Goal: Information Seeking & Learning: Check status

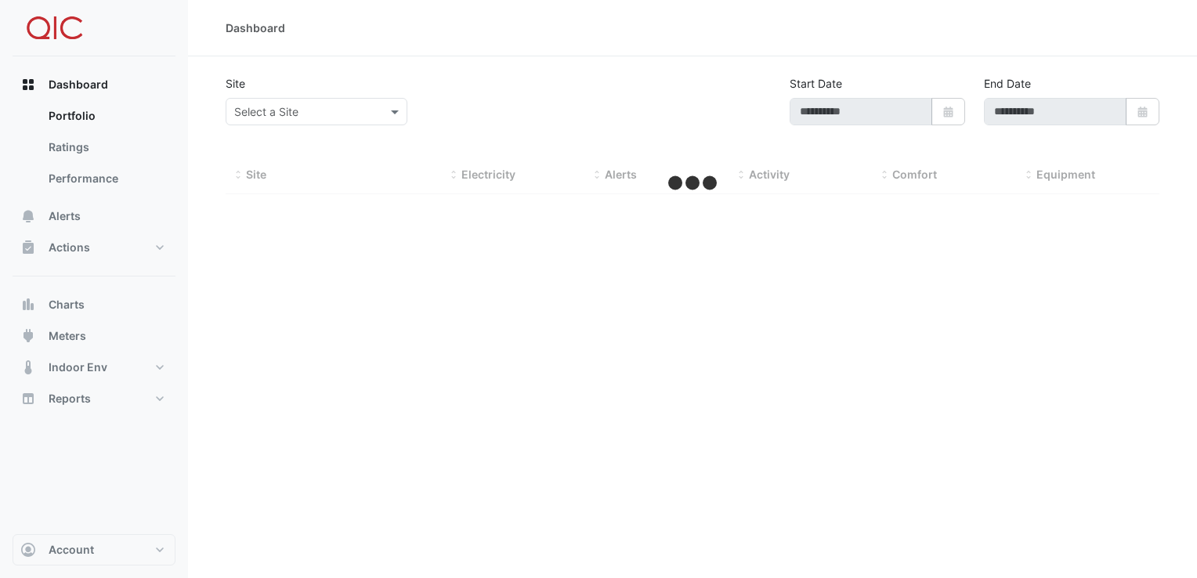
type input "**********"
select select "**"
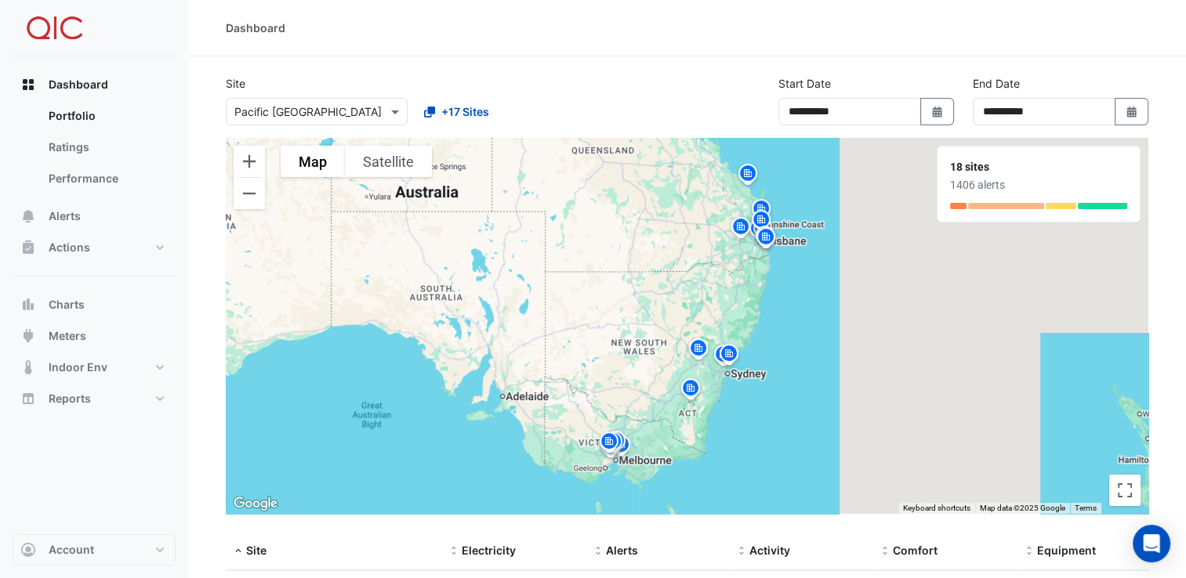
click at [671, 44] on div "Dashboard" at bounding box center [686, 28] width 997 height 56
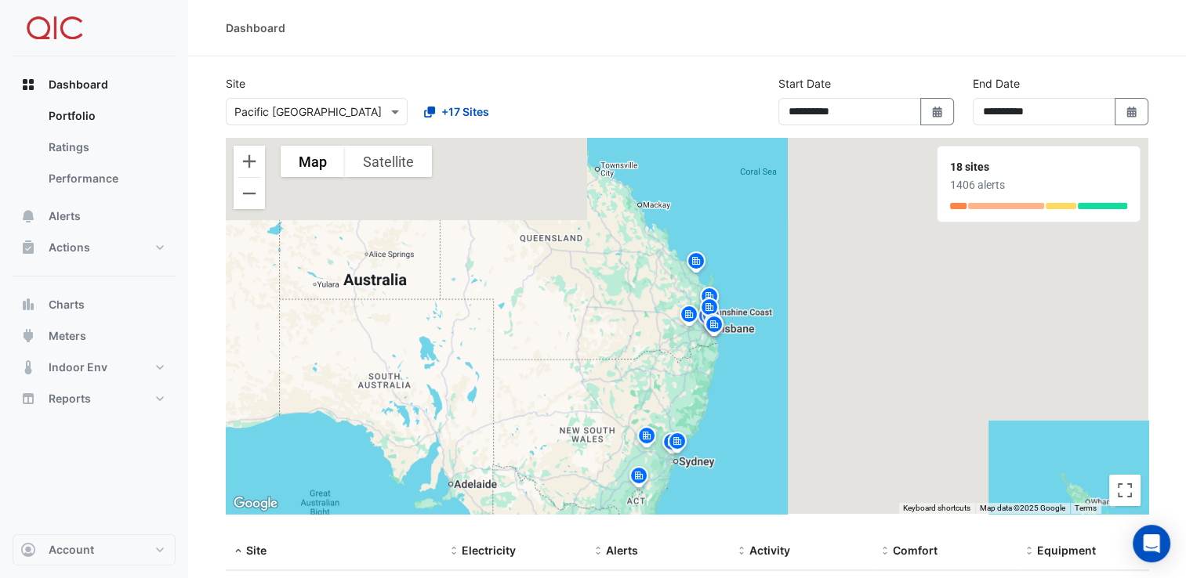
drag, startPoint x: 703, startPoint y: 199, endPoint x: 646, endPoint y: 291, distance: 108.3
click at [646, 291] on div "To activate drag with keyboard, press Alt + Enter. Once in keyboard drag state,…" at bounding box center [687, 326] width 922 height 376
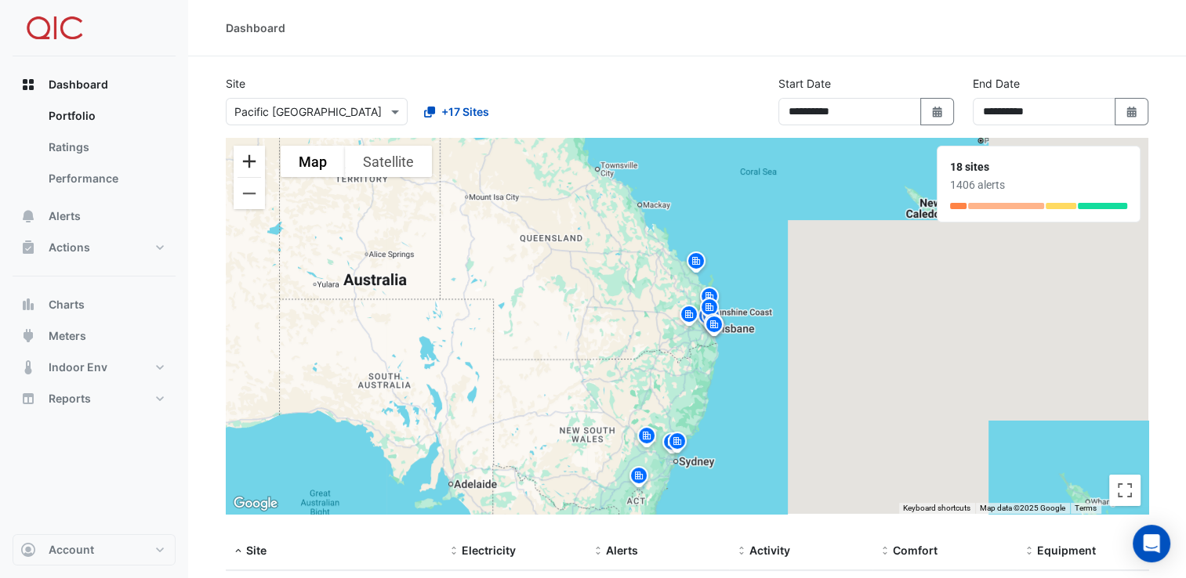
click at [259, 157] on button "Zoom in" at bounding box center [248, 161] width 31 height 31
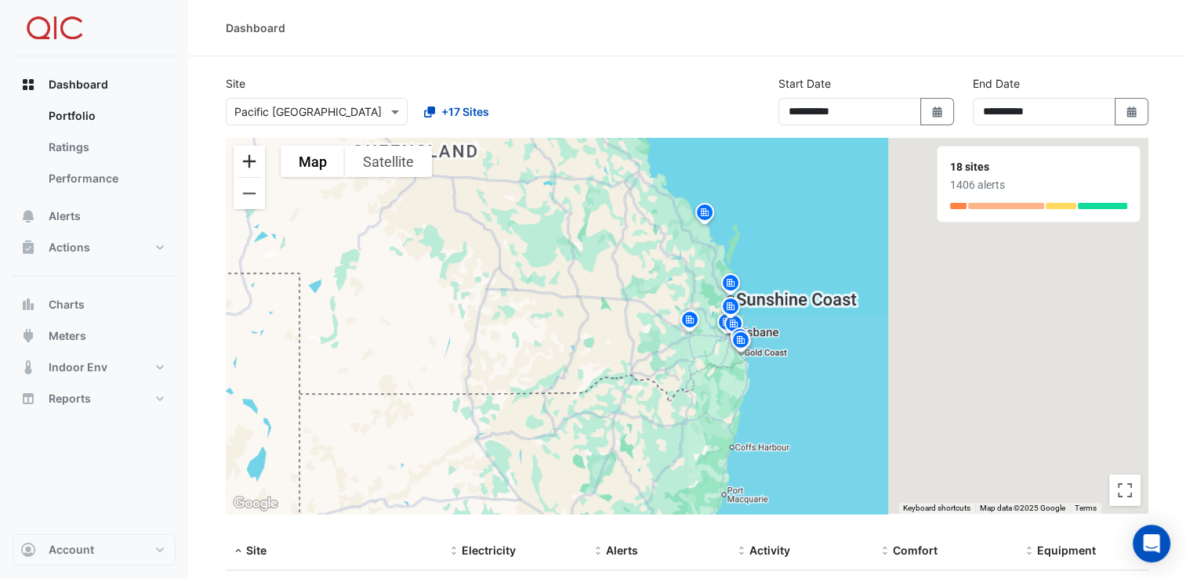
click at [259, 157] on button "Zoom in" at bounding box center [248, 161] width 31 height 31
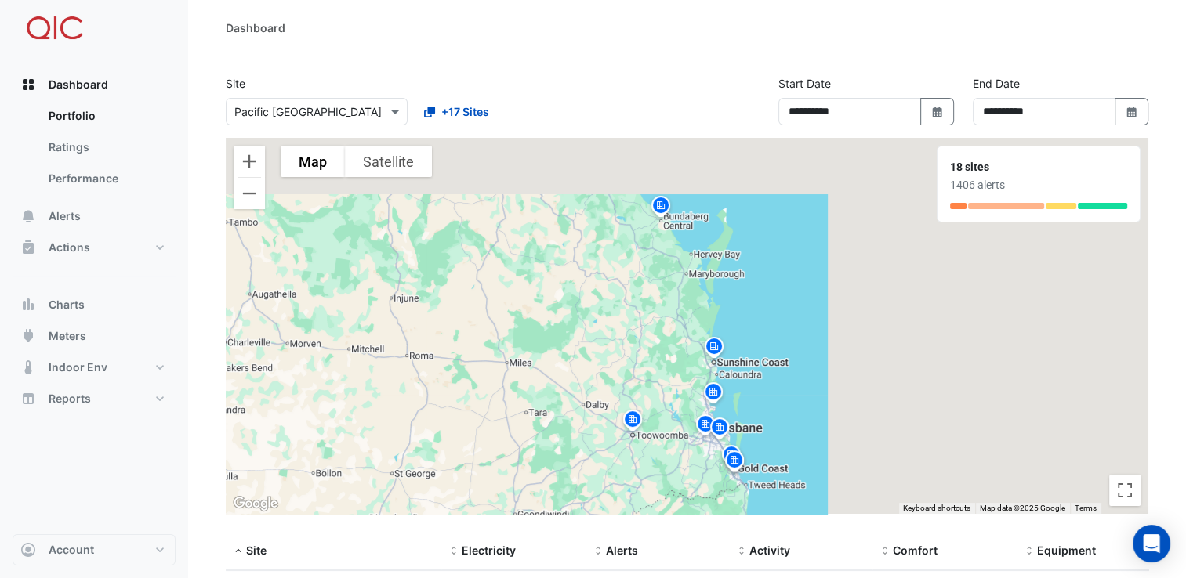
drag, startPoint x: 493, startPoint y: 286, endPoint x: 431, endPoint y: 376, distance: 109.3
click at [431, 376] on div "To activate drag with keyboard, press Alt + Enter. Once in keyboard drag state,…" at bounding box center [687, 326] width 922 height 376
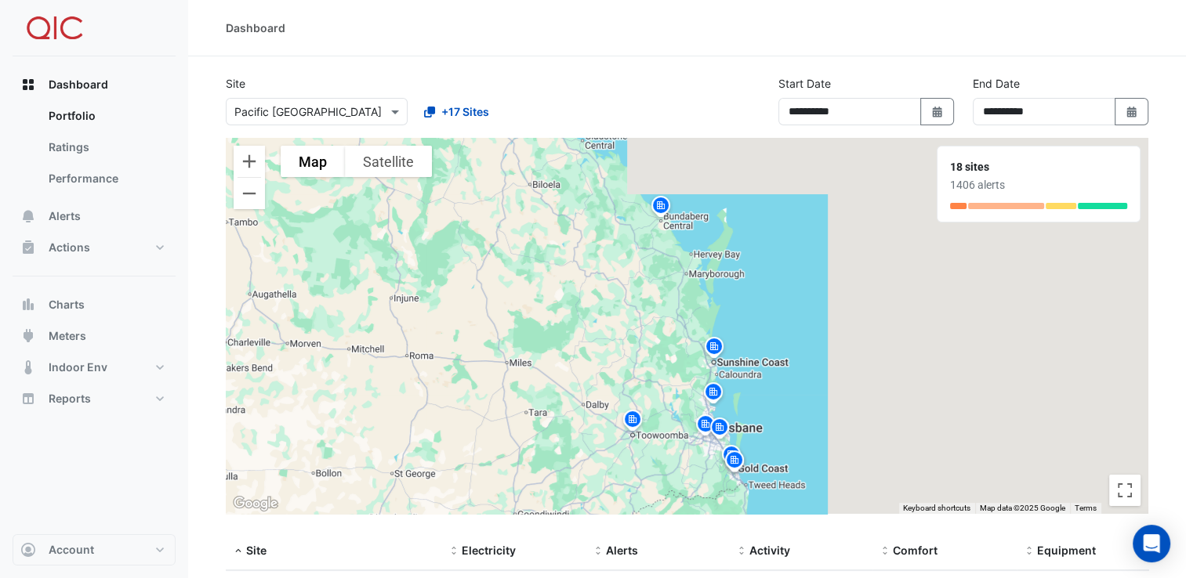
click at [662, 202] on img at bounding box center [660, 207] width 25 height 27
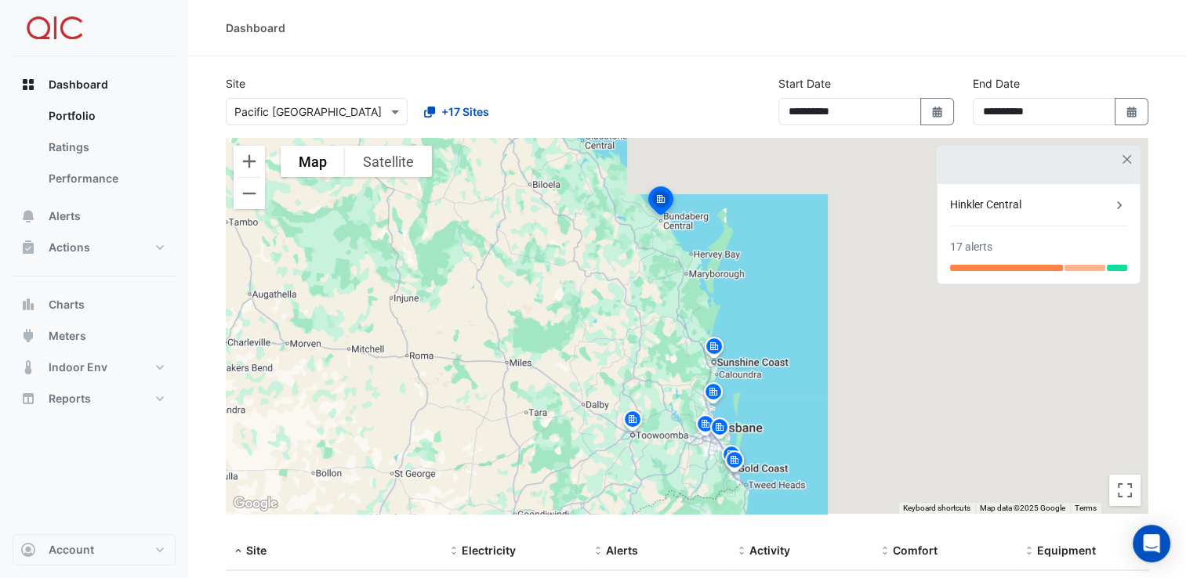
click at [1113, 207] on icon at bounding box center [1119, 205] width 16 height 16
click at [1106, 202] on div "Hinkler Central" at bounding box center [1030, 205] width 161 height 16
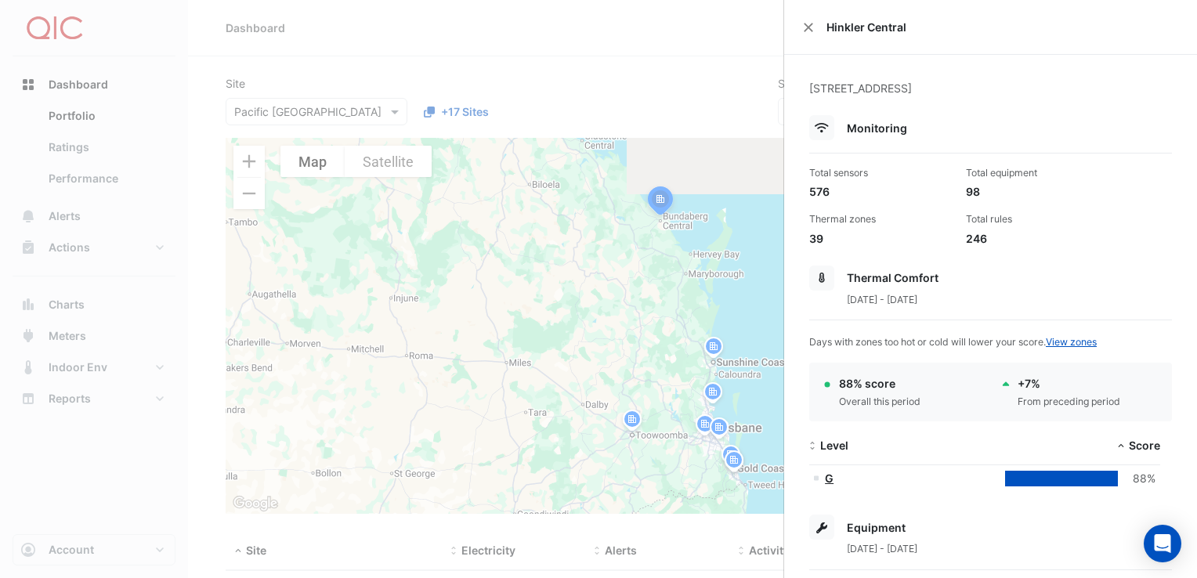
click at [808, 24] on button "Close" at bounding box center [808, 27] width 11 height 11
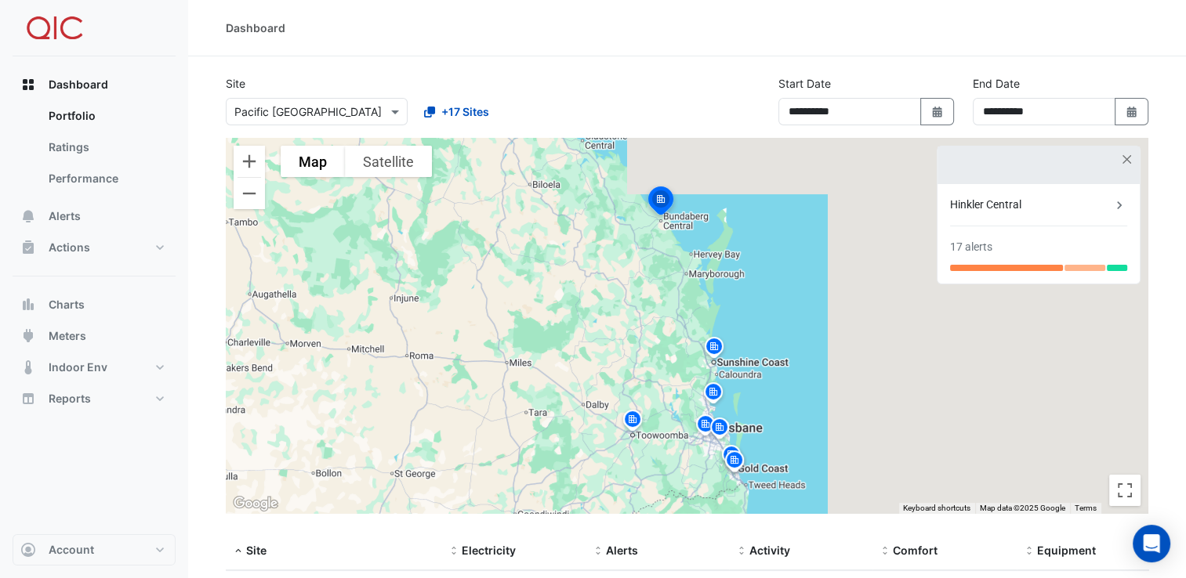
click at [714, 349] on img at bounding box center [713, 348] width 25 height 27
click at [1050, 205] on div "Big Top" at bounding box center [1030, 205] width 161 height 16
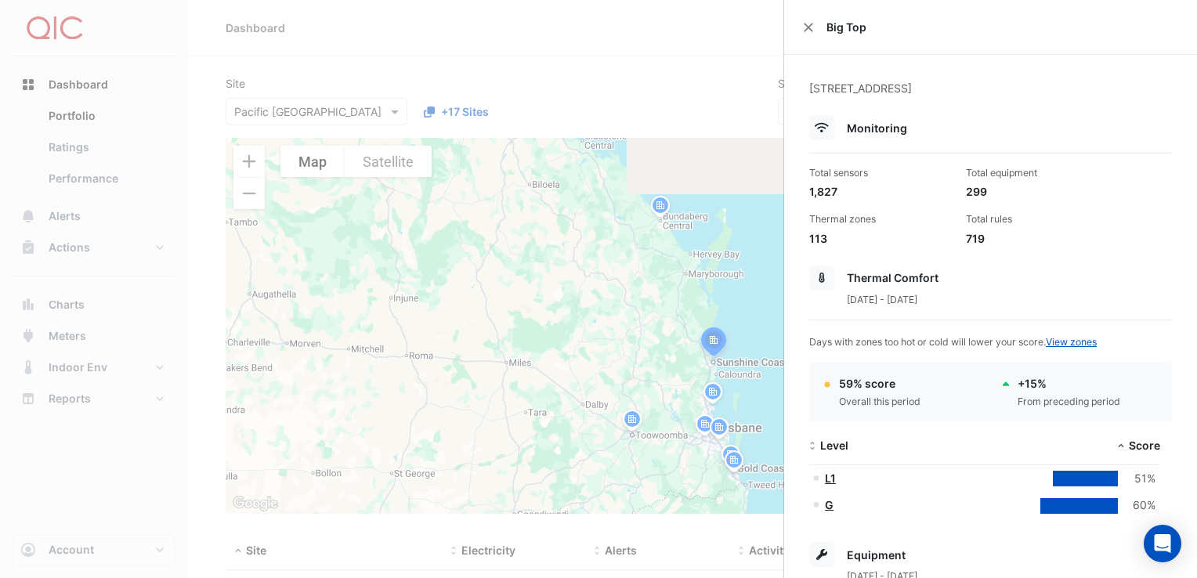
click at [811, 25] on button "Close" at bounding box center [808, 27] width 11 height 11
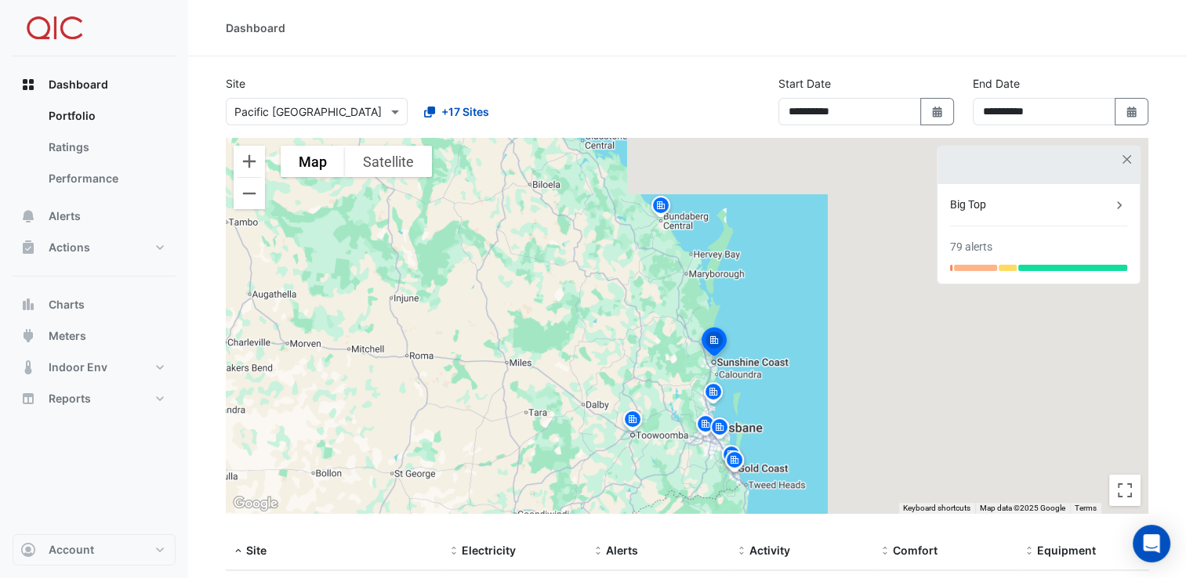
click at [664, 214] on img at bounding box center [660, 207] width 25 height 27
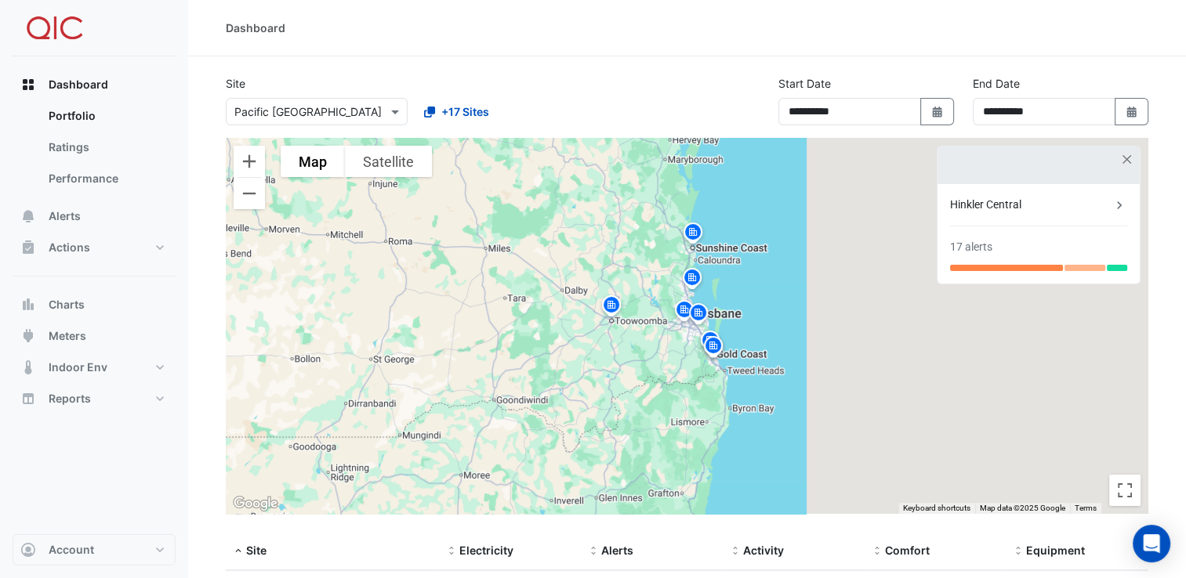
drag, startPoint x: 809, startPoint y: 434, endPoint x: 780, endPoint y: 311, distance: 126.2
click at [780, 311] on div "To activate drag with keyboard, press Alt + Enter. Once in keyboard drag state,…" at bounding box center [687, 326] width 922 height 376
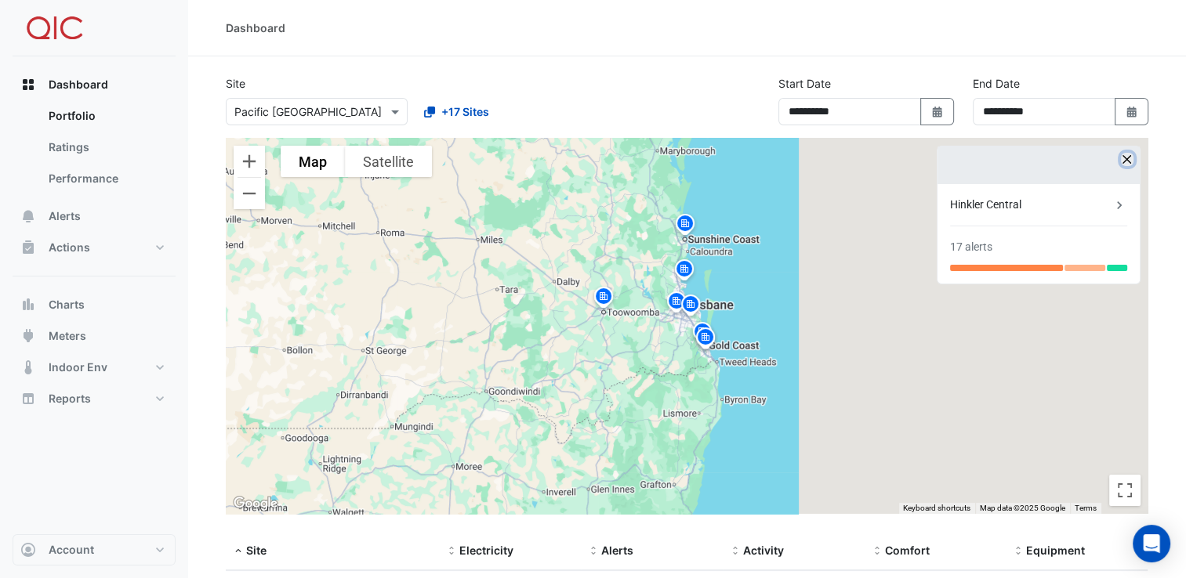
click at [1126, 161] on button "button" at bounding box center [1126, 159] width 13 height 13
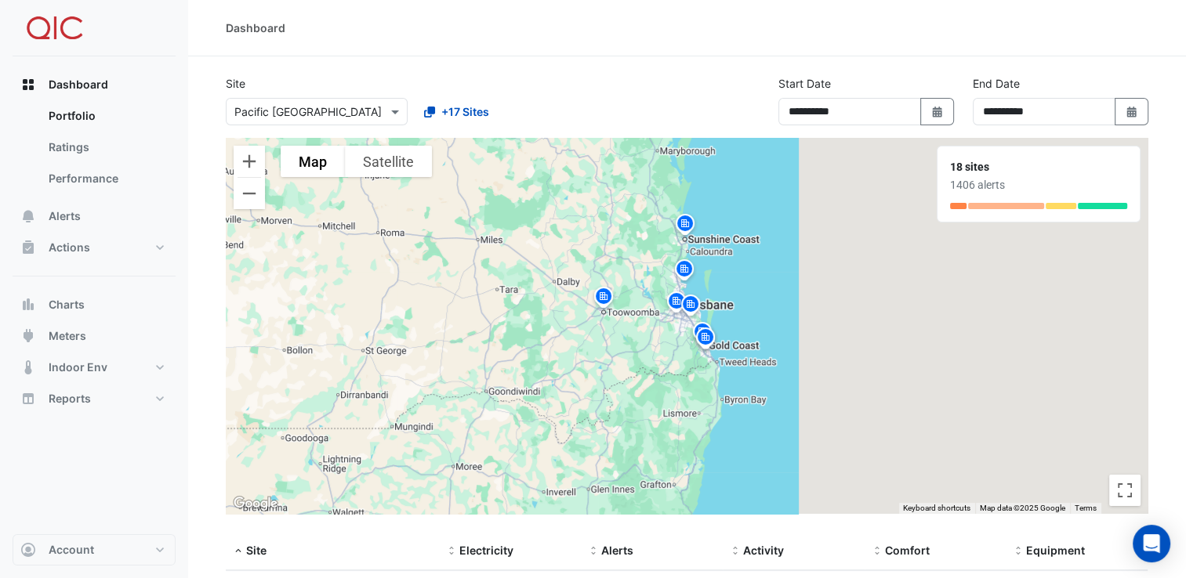
click at [793, 306] on div "To activate drag with keyboard, press Alt + Enter. Once in keyboard drag state,…" at bounding box center [687, 326] width 922 height 376
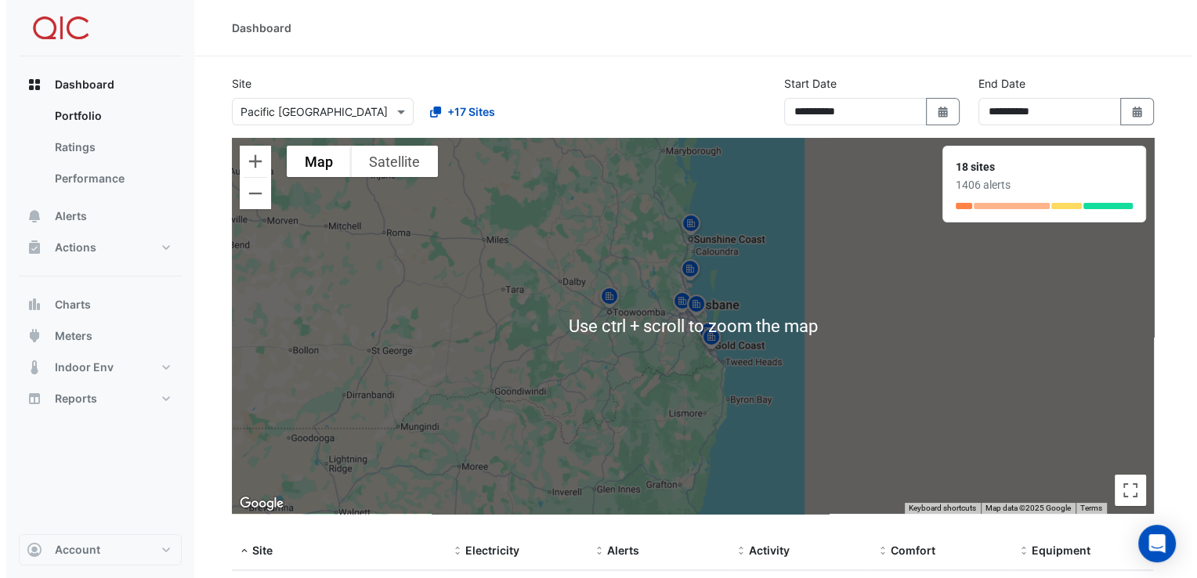
scroll to position [78, 0]
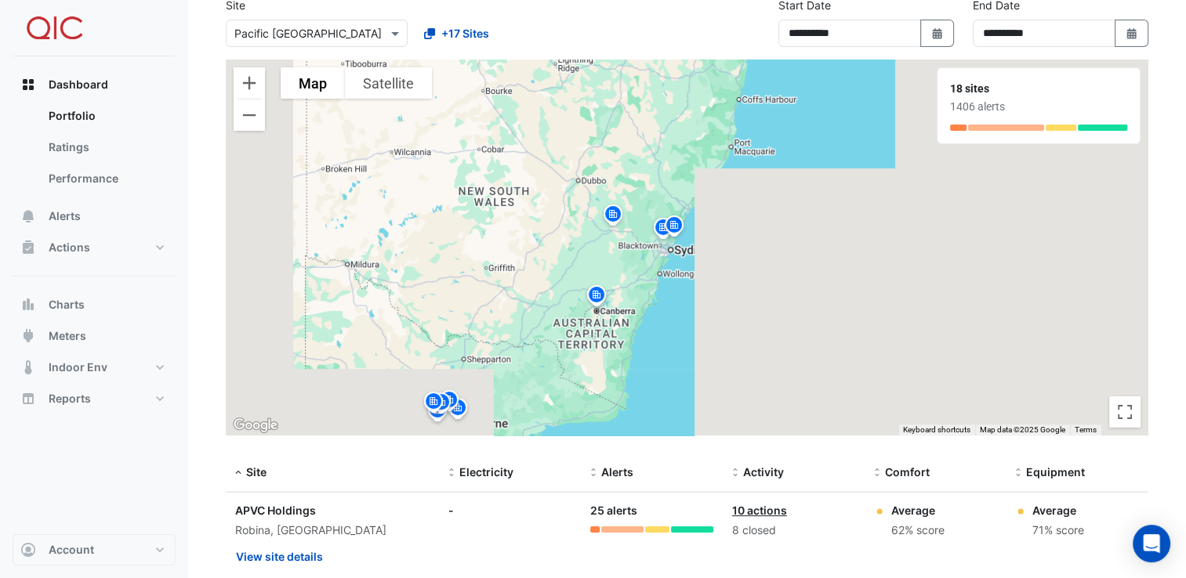
drag, startPoint x: 584, startPoint y: 349, endPoint x: 766, endPoint y: 87, distance: 319.7
click at [766, 87] on div "To activate drag with keyboard, press Alt + Enter. Once in keyboard drag state,…" at bounding box center [687, 248] width 922 height 376
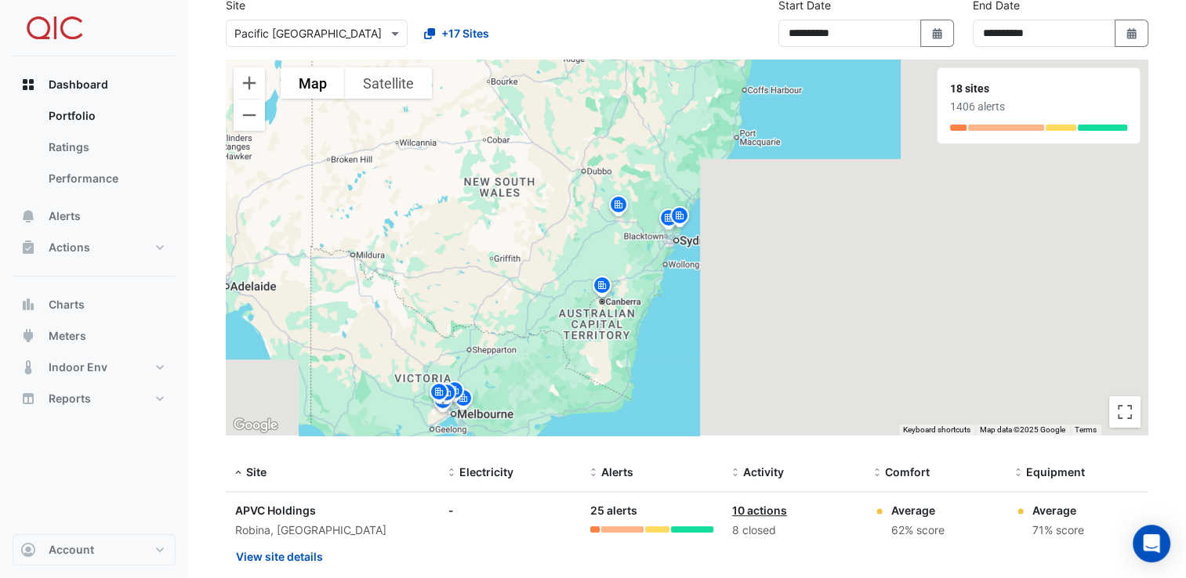
click at [621, 208] on img at bounding box center [618, 207] width 25 height 27
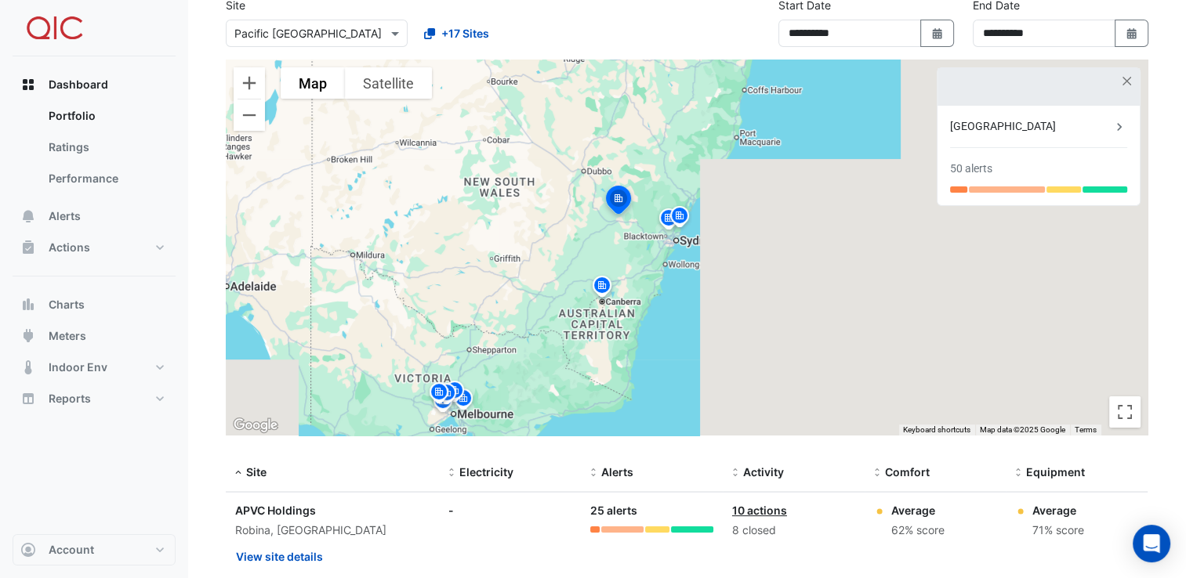
click at [665, 229] on img at bounding box center [668, 220] width 25 height 27
click at [680, 218] on img at bounding box center [679, 218] width 25 height 27
click at [749, 245] on div "To navigate, press the arrow keys. To activate drag with keyboard, press Alt + …" at bounding box center [687, 248] width 922 height 376
click at [1127, 85] on button "button" at bounding box center [1126, 80] width 13 height 13
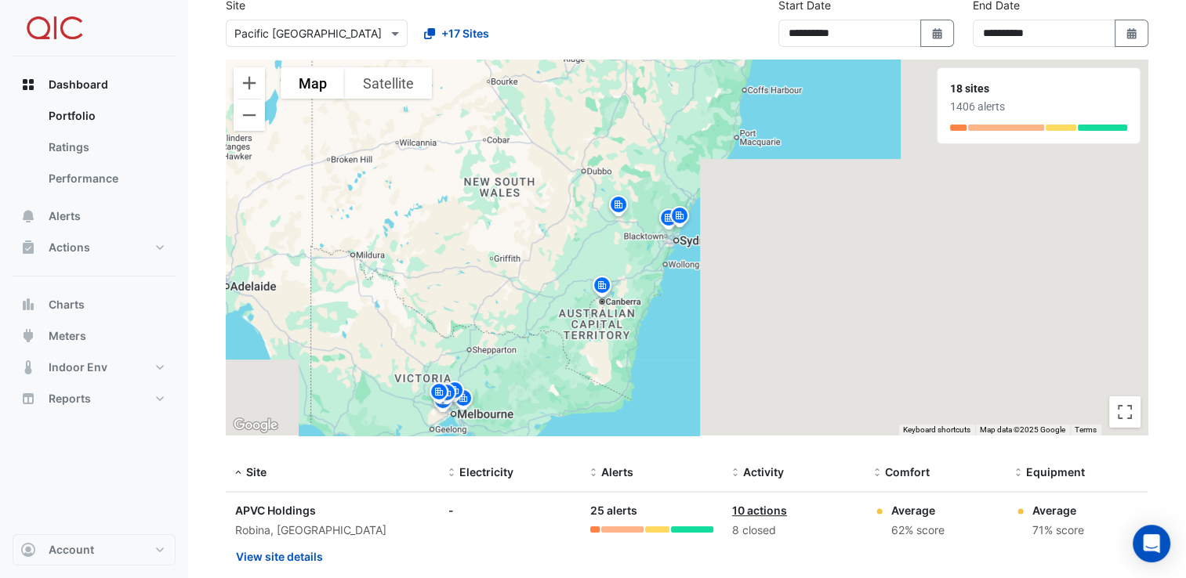
click at [441, 402] on img at bounding box center [438, 394] width 25 height 27
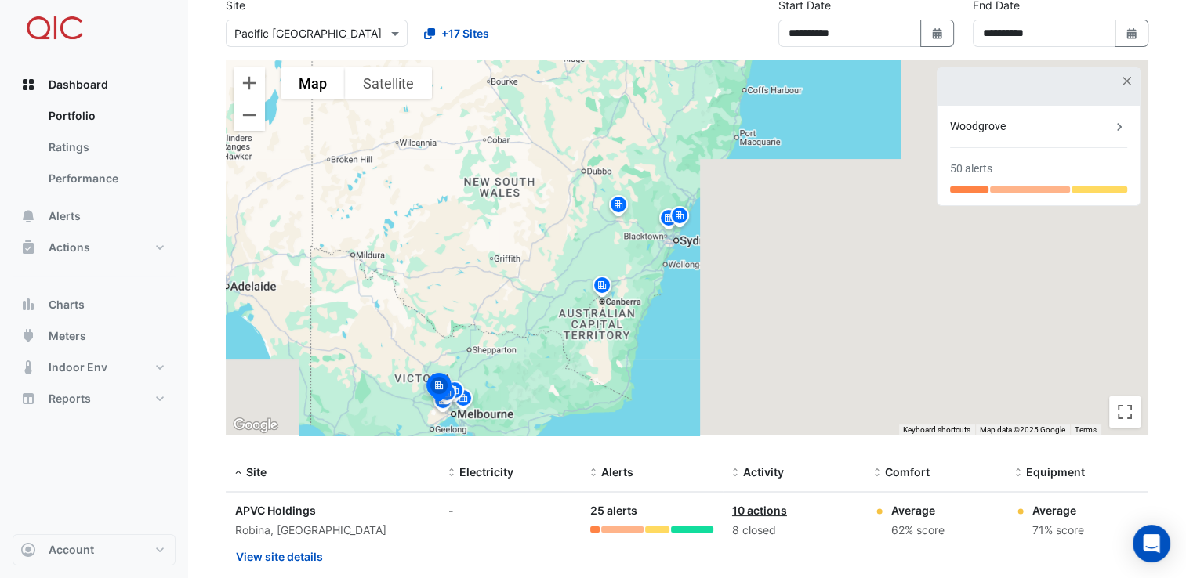
click at [461, 392] on img at bounding box center [454, 392] width 25 height 27
click at [469, 406] on img at bounding box center [454, 388] width 34 height 38
click at [617, 208] on img at bounding box center [618, 207] width 25 height 27
click at [1124, 80] on button "button" at bounding box center [1126, 80] width 13 height 13
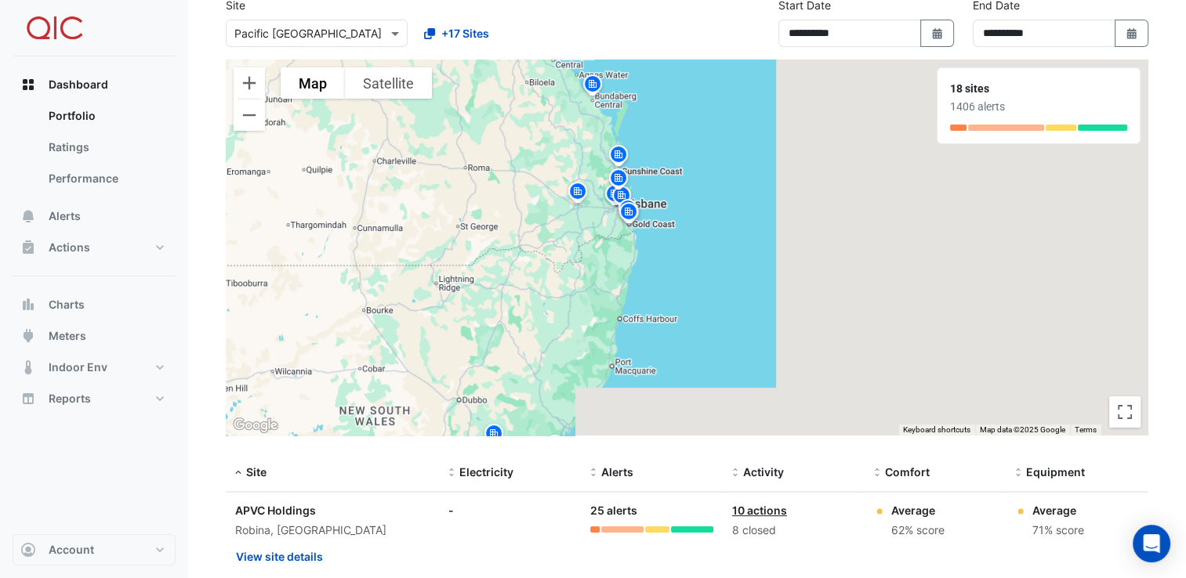
drag, startPoint x: 889, startPoint y: 177, endPoint x: 759, endPoint y: 411, distance: 267.3
click at [759, 411] on div "To activate drag with keyboard, press Alt + Enter. Once in keyboard drag state,…" at bounding box center [687, 248] width 922 height 376
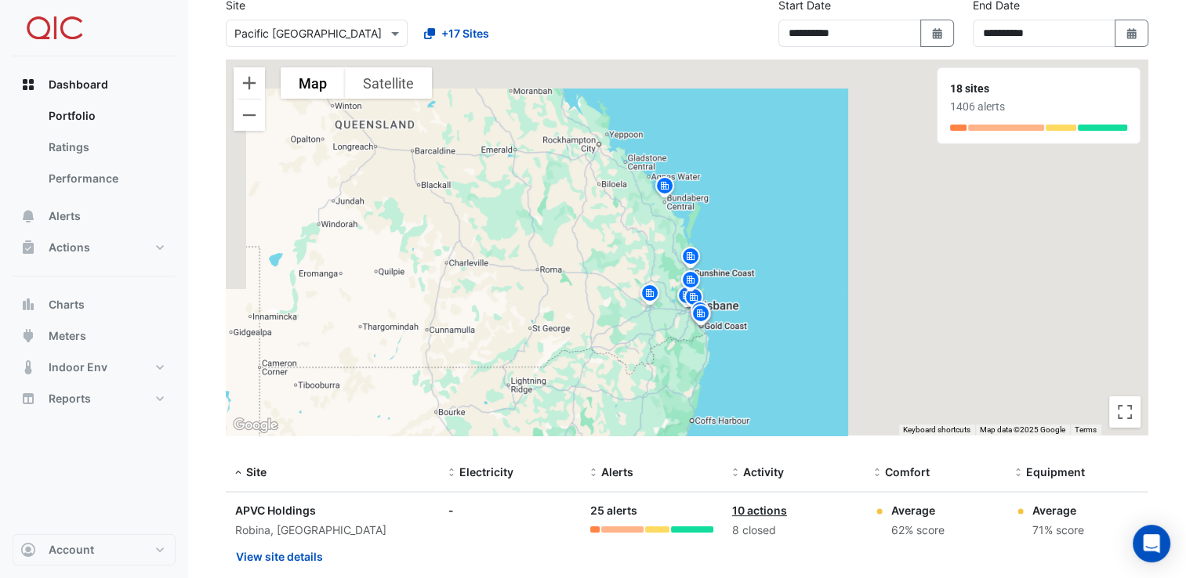
drag, startPoint x: 699, startPoint y: 132, endPoint x: 746, endPoint y: 252, distance: 128.0
click at [775, 230] on div "To activate drag with keyboard, press Alt + Enter. Once in keyboard drag state,…" at bounding box center [687, 248] width 922 height 376
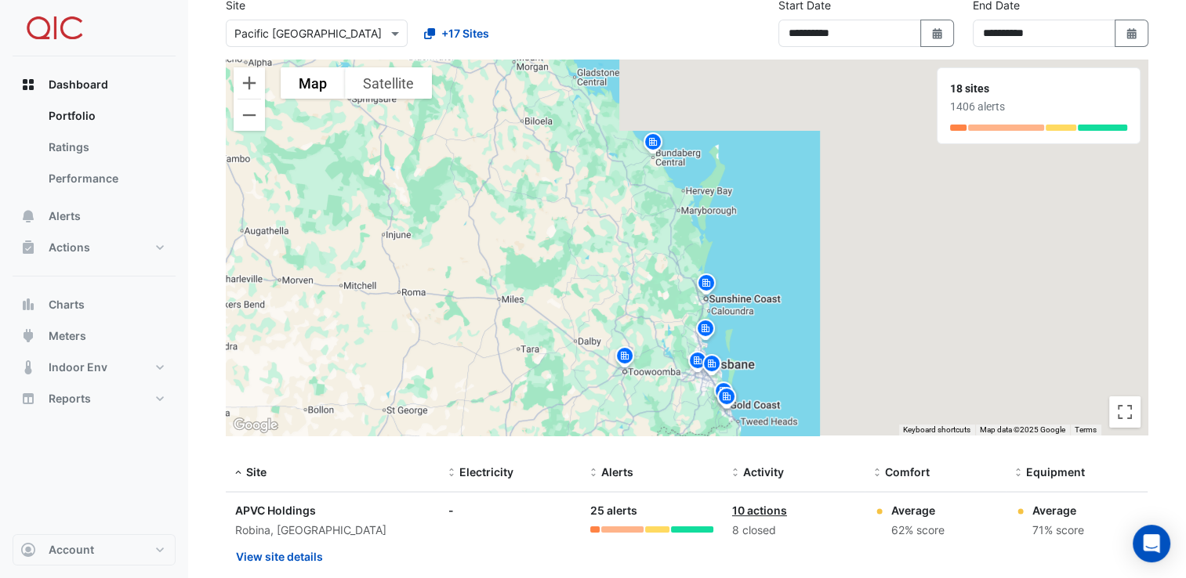
click at [626, 351] on img at bounding box center [624, 358] width 25 height 27
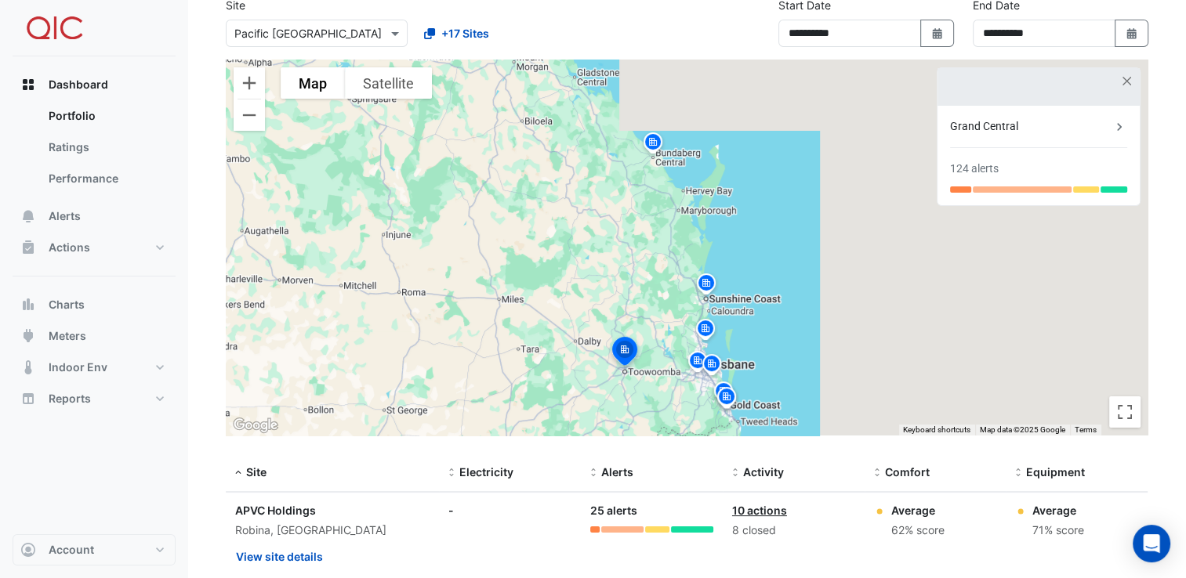
click at [707, 330] on img at bounding box center [705, 330] width 25 height 27
click at [693, 354] on img at bounding box center [697, 362] width 25 height 27
click at [709, 282] on img at bounding box center [705, 285] width 25 height 27
click at [707, 362] on img at bounding box center [711, 366] width 25 height 27
click at [719, 387] on img at bounding box center [726, 399] width 25 height 27
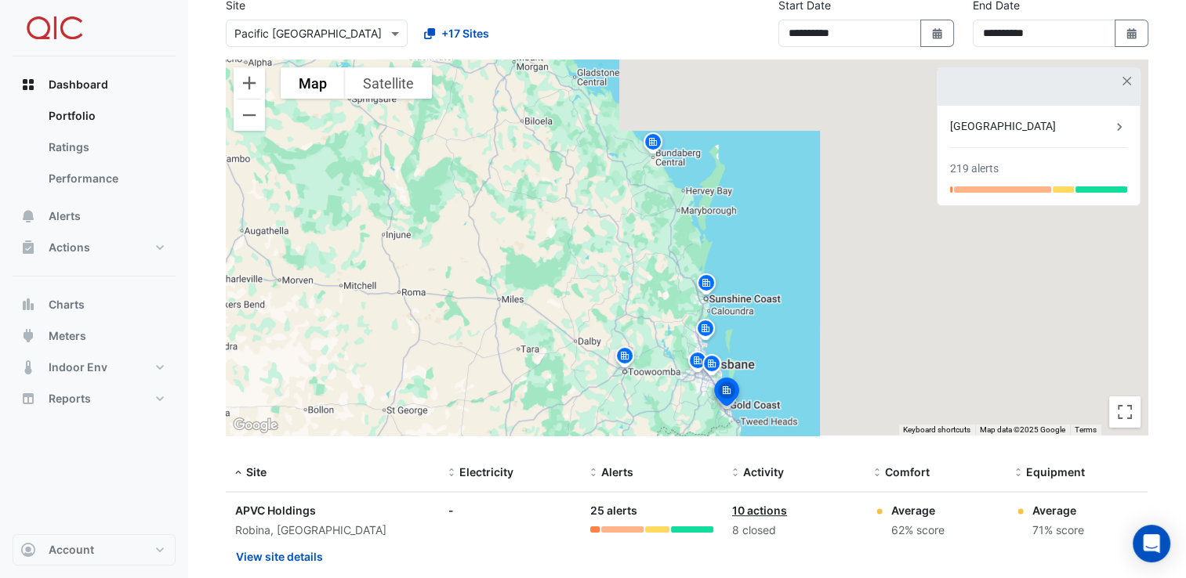
click at [831, 377] on div "To navigate, press the arrow keys. To activate drag with keyboard, press Alt + …" at bounding box center [687, 248] width 922 height 376
click at [1123, 81] on button "button" at bounding box center [1126, 80] width 13 height 13
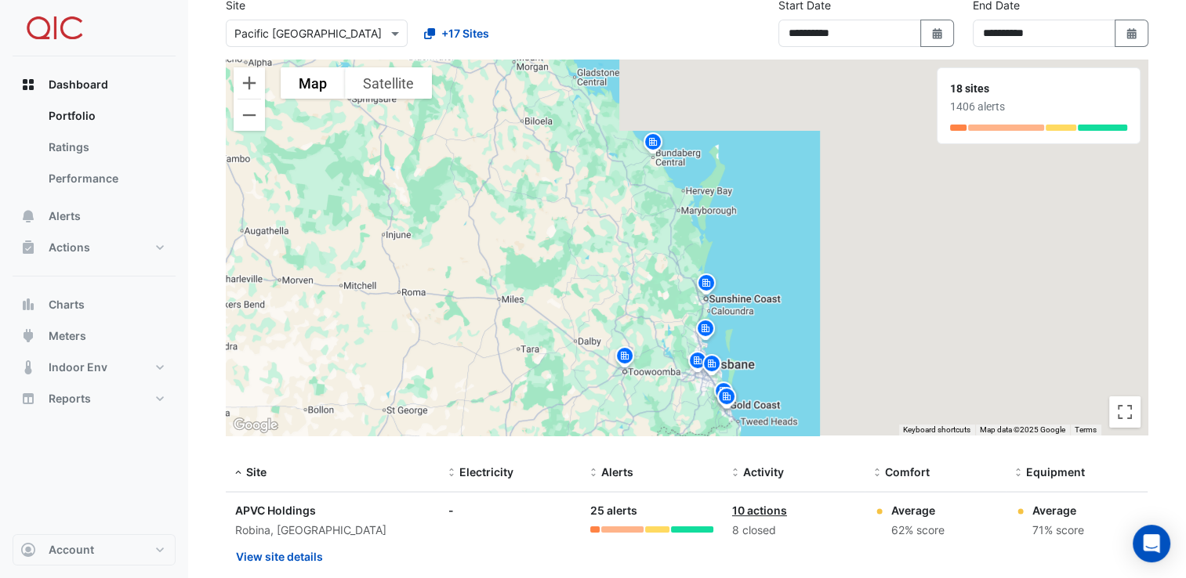
click at [654, 143] on img at bounding box center [652, 144] width 25 height 27
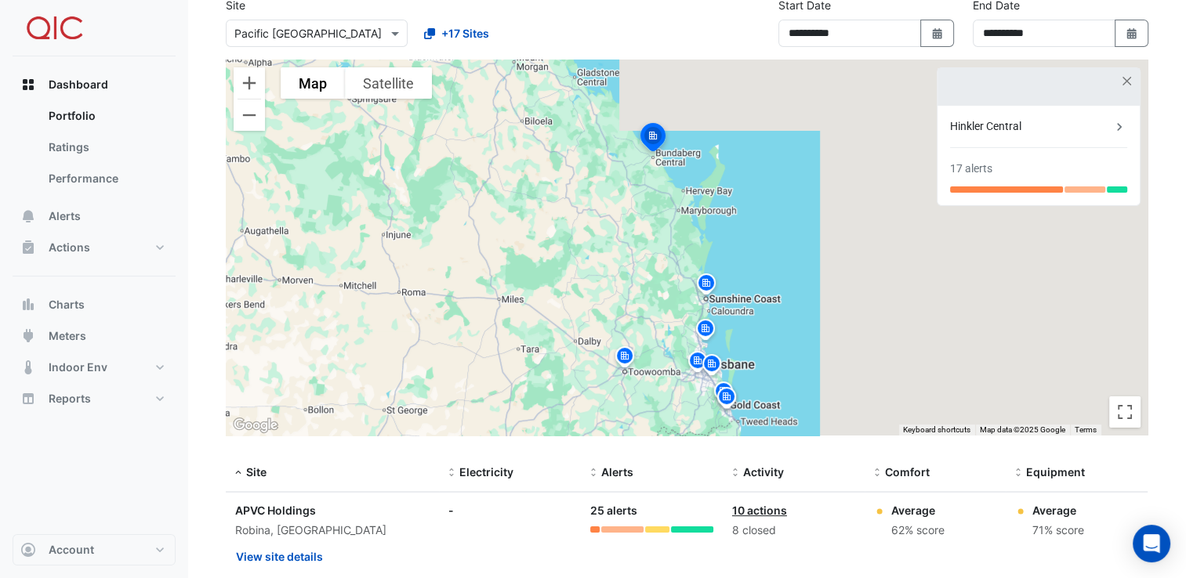
click at [1059, 128] on div "Hinkler Central" at bounding box center [1030, 126] width 161 height 16
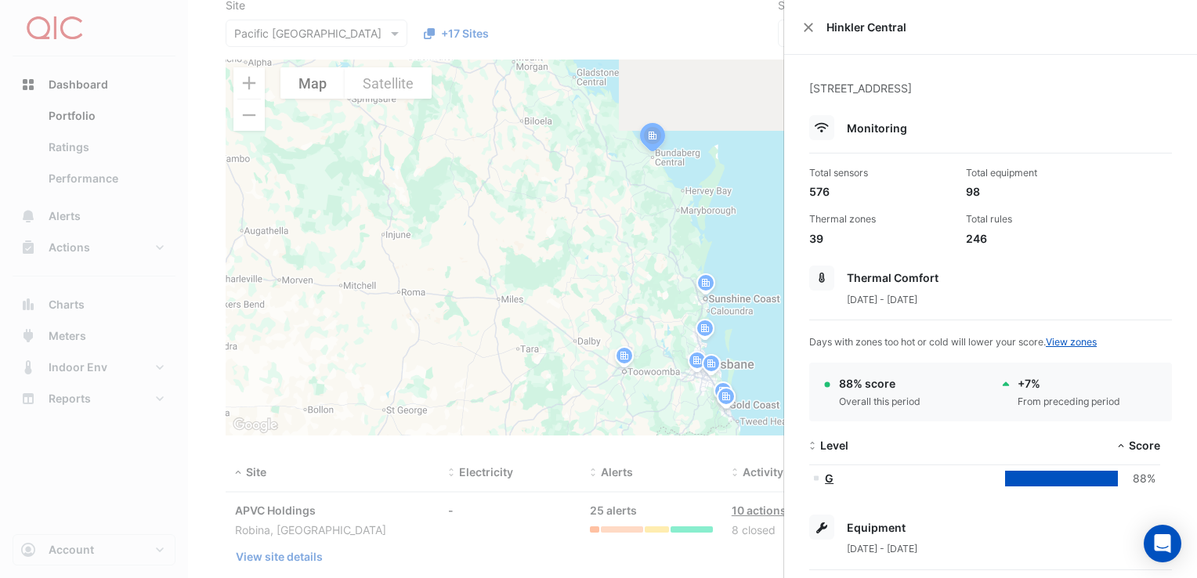
click at [1022, 223] on div "Total rules" at bounding box center [1038, 219] width 144 height 14
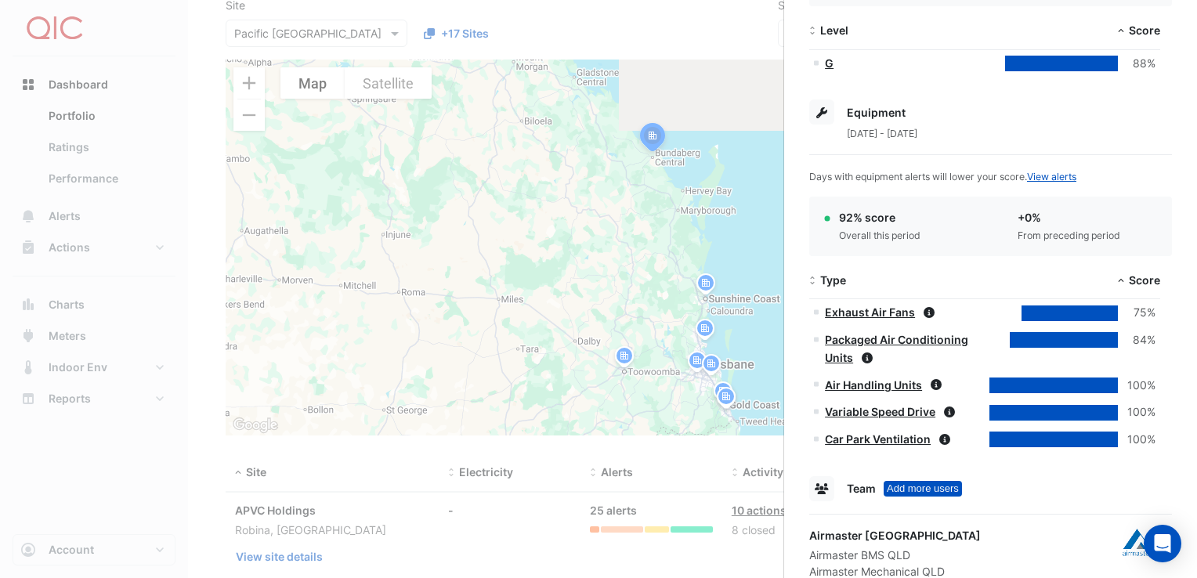
scroll to position [470, 0]
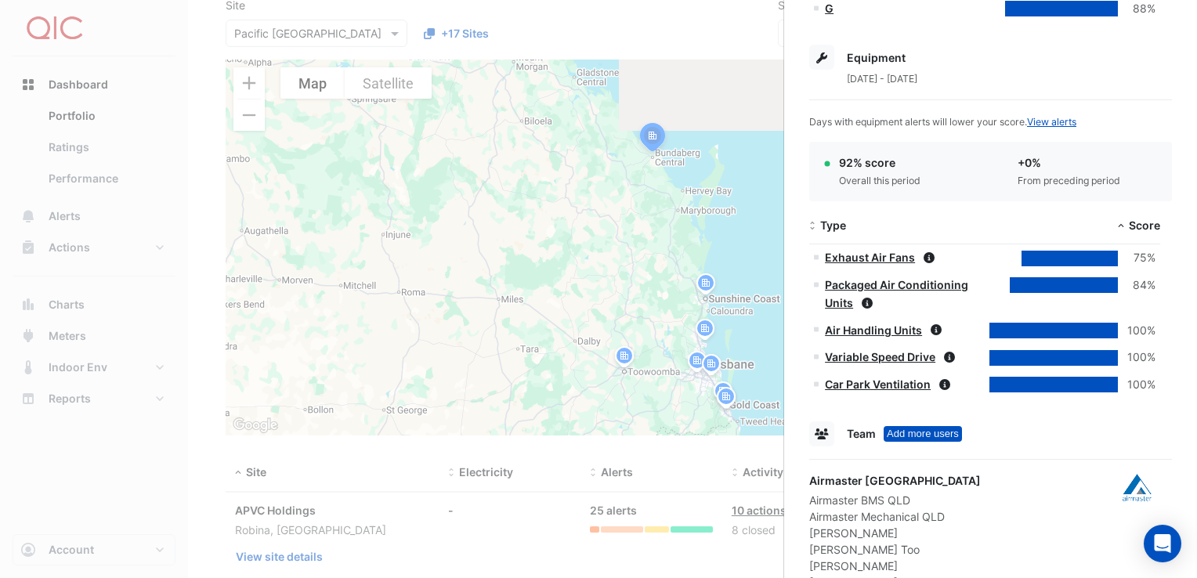
click at [878, 257] on link "Exhaust Air Fans" at bounding box center [870, 257] width 90 height 13
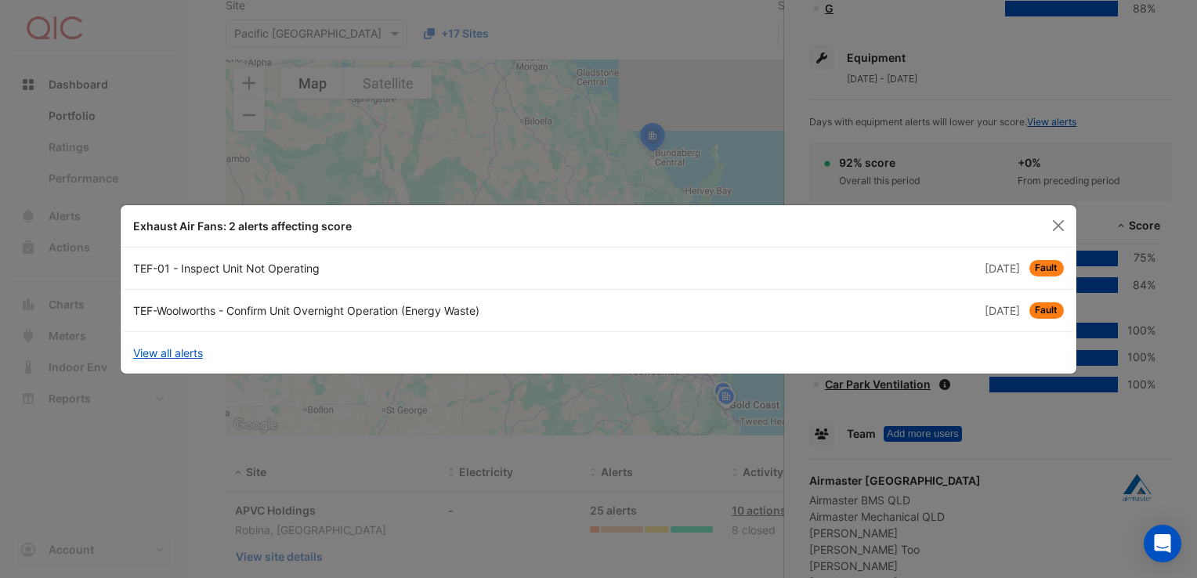
click at [862, 263] on div "5 months and 23 days ago Fault" at bounding box center [836, 268] width 475 height 16
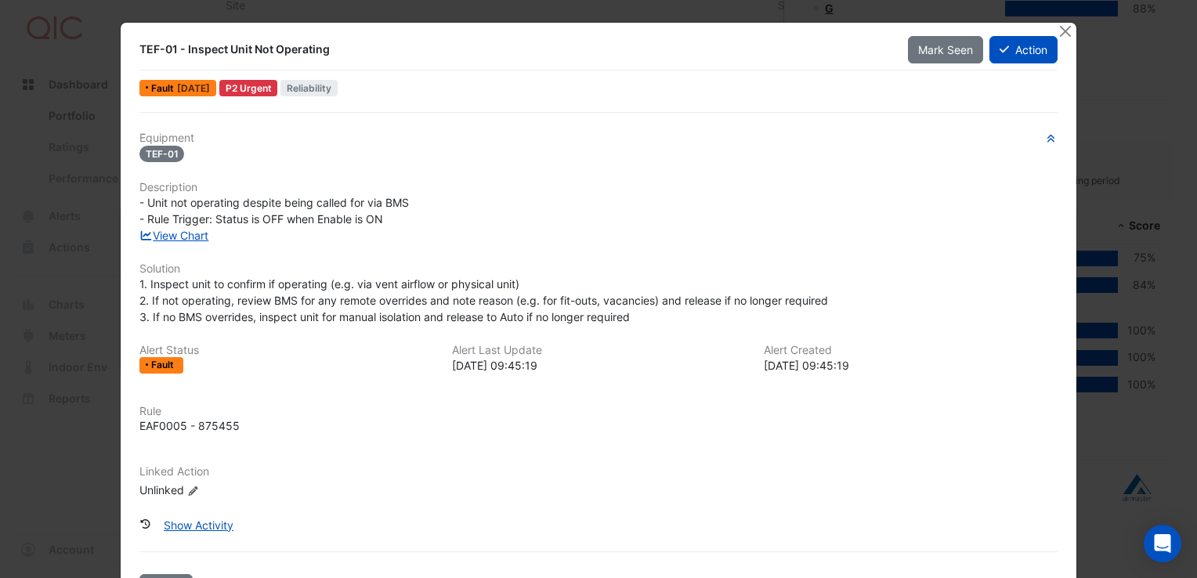
click at [166, 233] on link "View Chart" at bounding box center [174, 235] width 70 height 13
click at [1057, 31] on button "Close" at bounding box center [1065, 31] width 16 height 16
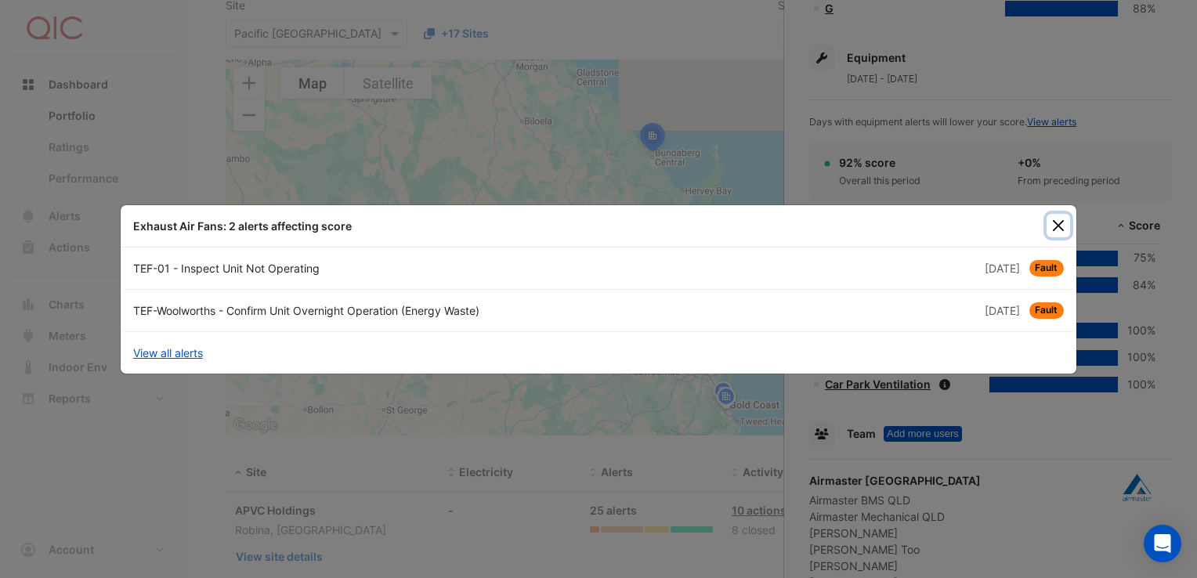
click at [1056, 226] on button "Close" at bounding box center [1059, 226] width 24 height 24
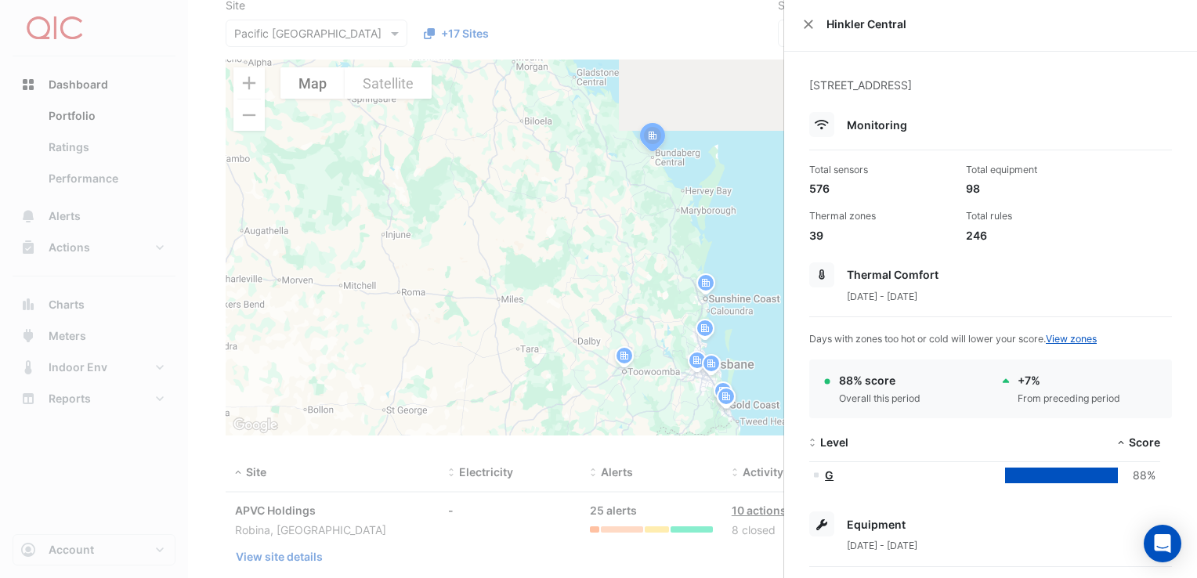
scroll to position [0, 0]
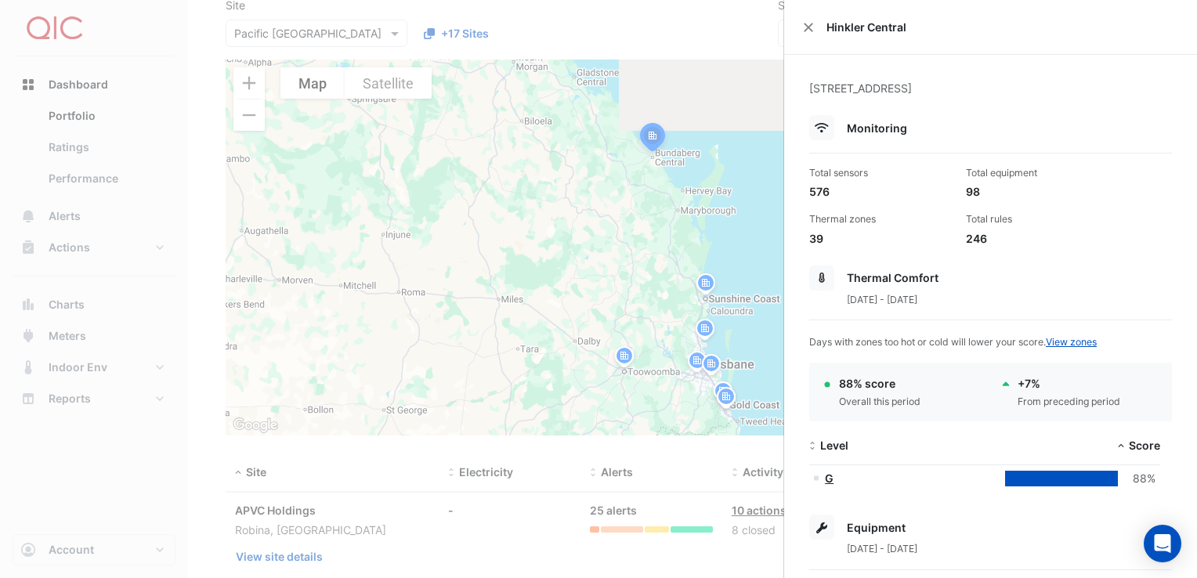
click at [1081, 338] on link "View zones" at bounding box center [1071, 342] width 51 height 12
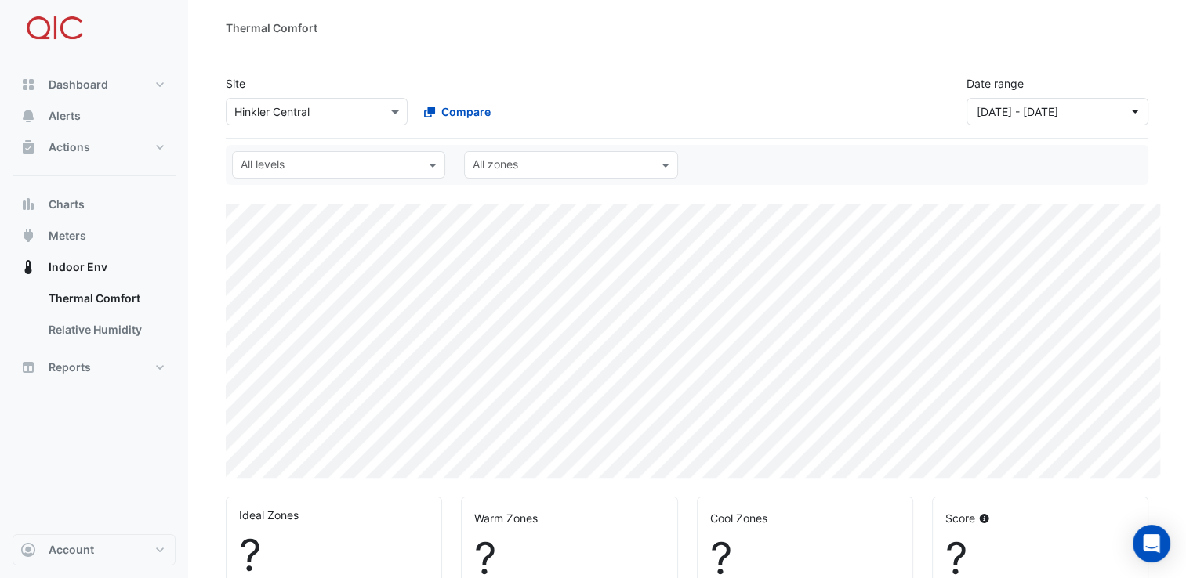
select select "**"
click at [784, 78] on div "Site Select a Site × Hinkler Central Compare Date range 01 May 25 - 31 Jul 25" at bounding box center [686, 94] width 941 height 63
click at [66, 23] on img at bounding box center [54, 28] width 71 height 31
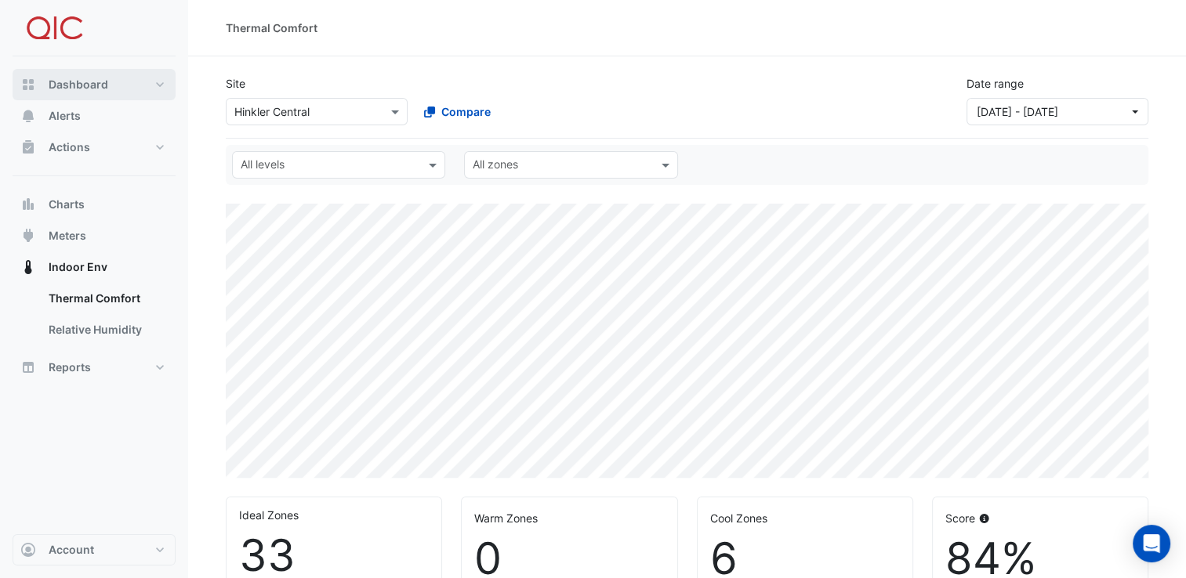
click at [56, 76] on button "Dashboard" at bounding box center [94, 84] width 163 height 31
select select "**"
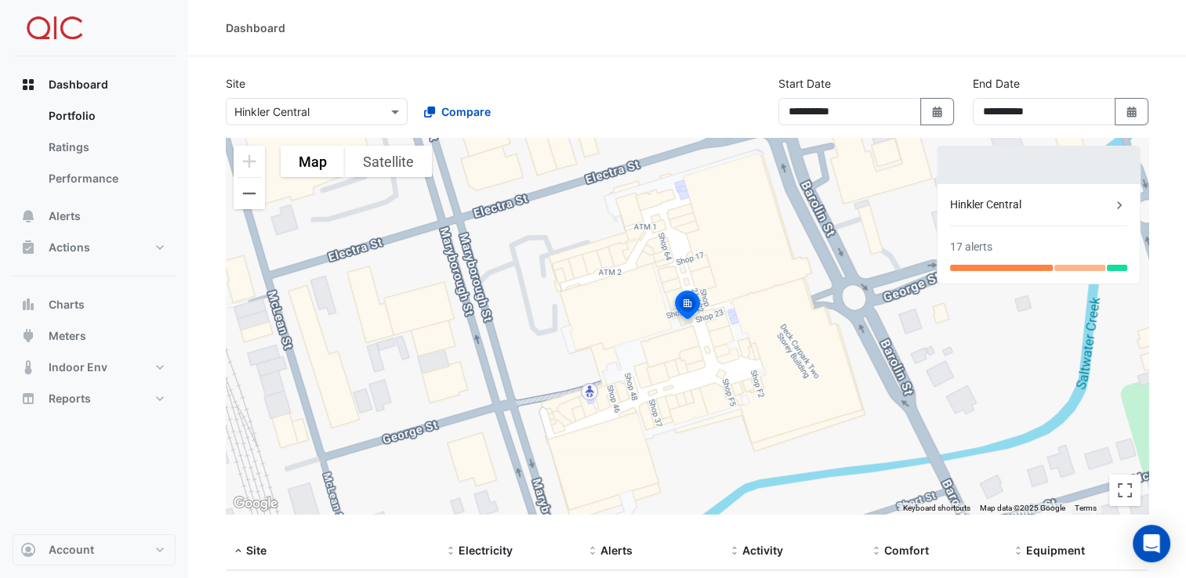
click at [65, 33] on img at bounding box center [54, 28] width 71 height 31
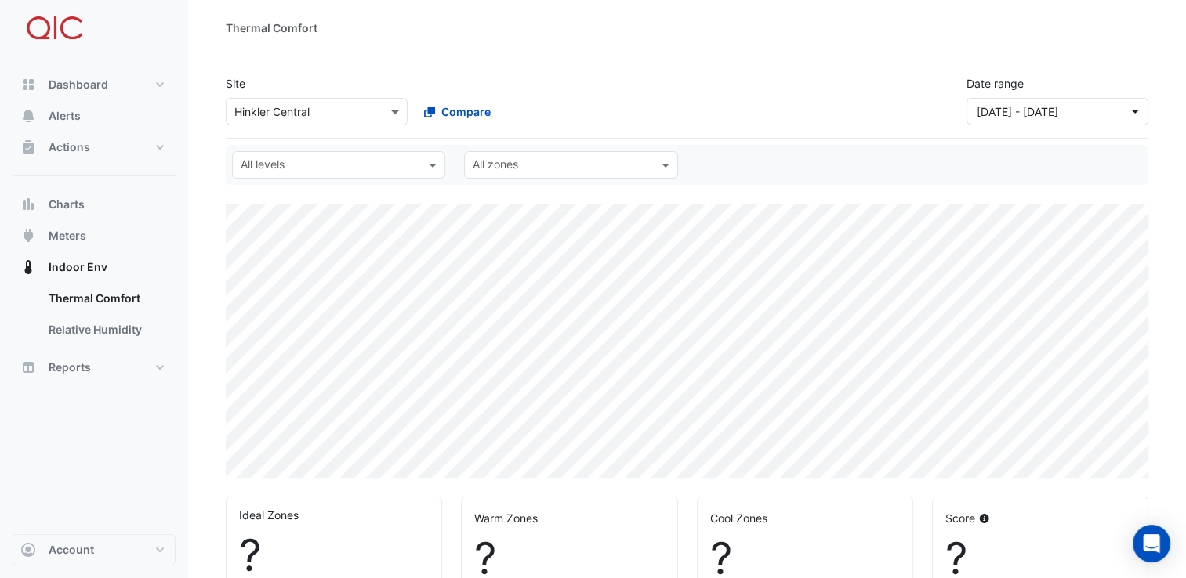
select select "**"
